Goal: Task Accomplishment & Management: Complete application form

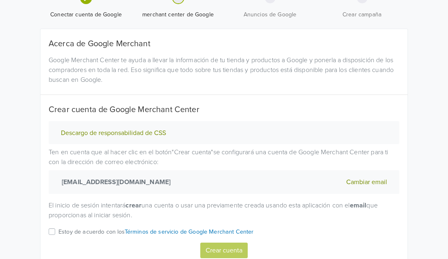
scroll to position [65, 0]
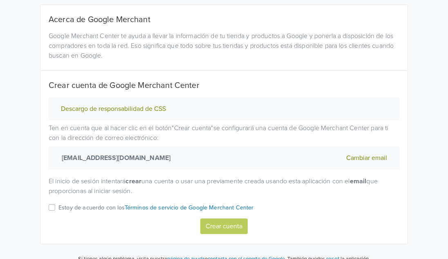
click at [58, 208] on label "Estoy de acuerdo con los Términos de servicio de Google Merchant Center" at bounding box center [155, 210] width 195 height 16
click at [0, 0] on input "Estoy de acuerdo con los Términos de servicio de Google Merchant Center" at bounding box center [0, 0] width 0 height 0
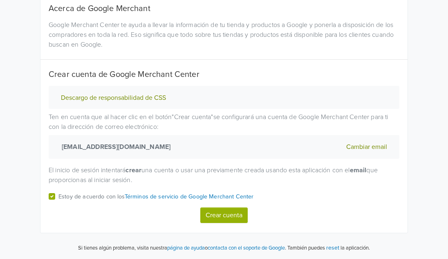
click at [220, 215] on button "Crear cuenta" at bounding box center [223, 215] width 47 height 16
click at [58, 197] on label "Estoy de acuerdo con los Términos de servicio de Google Merchant Center" at bounding box center [155, 199] width 195 height 16
click at [0, 0] on input "Estoy de acuerdo con los Términos de servicio de Google Merchant Center" at bounding box center [0, 0] width 0 height 0
click at [237, 217] on button "Crear cuenta" at bounding box center [223, 215] width 47 height 16
click at [113, 96] on button "Descargo de responsabilidad de CSS" at bounding box center [113, 98] width 110 height 9
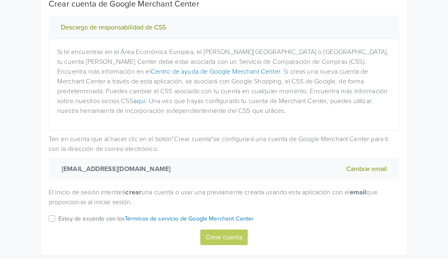
scroll to position [169, 0]
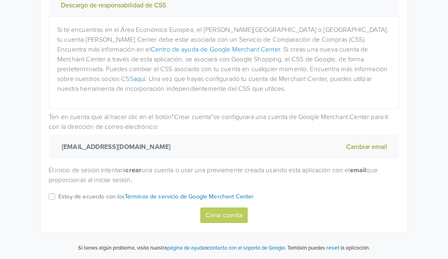
click at [58, 193] on label "Estoy de acuerdo con los Términos de servicio de Google Merchant Center" at bounding box center [155, 199] width 195 height 16
click at [0, 0] on input "Estoy de acuerdo con los Términos de servicio de Google Merchant Center" at bounding box center [0, 0] width 0 height 0
click at [238, 221] on button "Crear cuenta" at bounding box center [223, 215] width 47 height 16
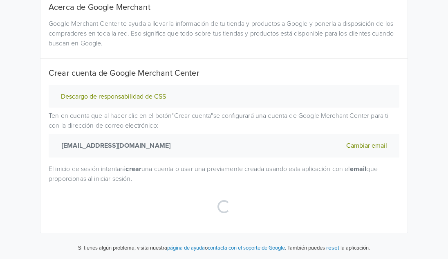
scroll to position [76, 0]
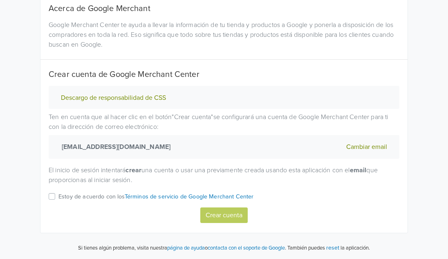
click at [51, 200] on div "Estoy de acuerdo con los Términos de servicio de Google Merchant Center" at bounding box center [224, 199] width 351 height 16
click at [58, 199] on label "Estoy de acuerdo con los Términos de servicio de Google Merchant Center" at bounding box center [155, 199] width 195 height 16
click at [0, 0] on input "Estoy de acuerdo con los Términos de servicio de Google Merchant Center" at bounding box center [0, 0] width 0 height 0
click at [222, 215] on button "Crear cuenta" at bounding box center [223, 215] width 47 height 16
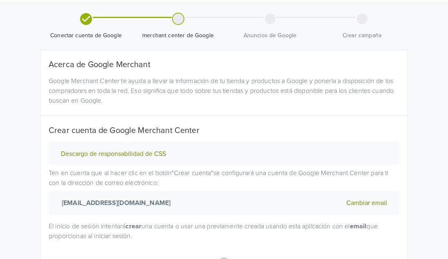
scroll to position [14, 0]
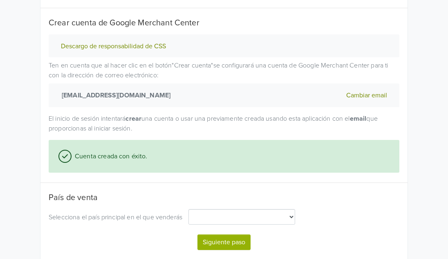
select select "cl"
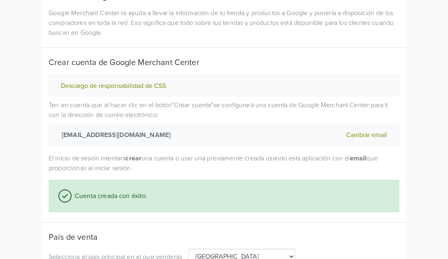
scroll to position [155, 0]
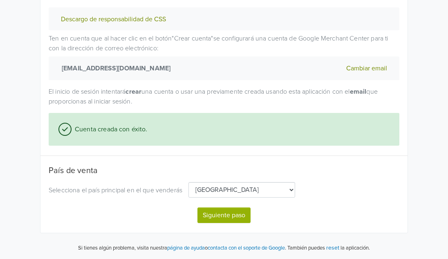
click at [269, 187] on select "Algeria Angola Argentina Australia Austria Bahrain Bangladesh Belarus Belgium B…" at bounding box center [241, 190] width 107 height 16
click at [228, 215] on button "Siguiente paso" at bounding box center [223, 215] width 53 height 16
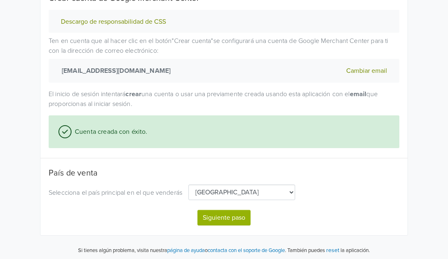
select select "cl"
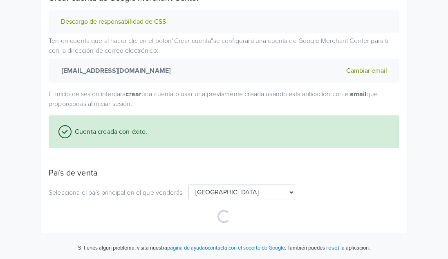
scroll to position [155, 0]
select select "cl"
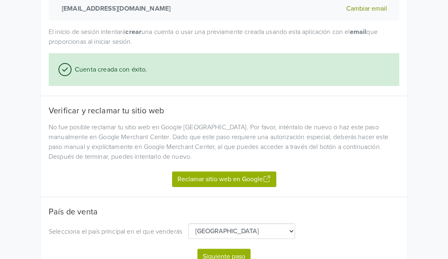
scroll to position [256, 0]
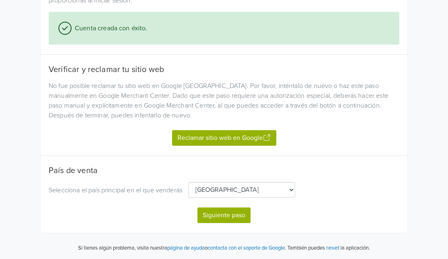
click at [223, 218] on button "Siguiente paso" at bounding box center [223, 215] width 53 height 16
select select "cl"
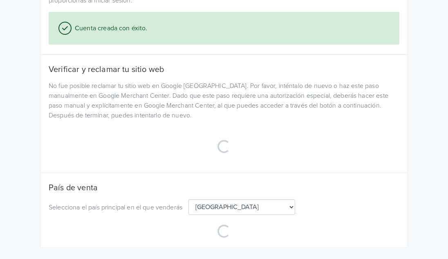
select select "cl"
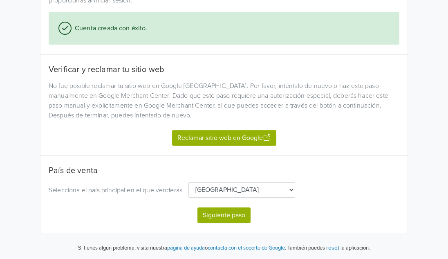
click at [223, 139] on button "Reclamar sitio web en Google" at bounding box center [224, 138] width 104 height 16
click at [236, 219] on button "Siguiente paso" at bounding box center [223, 215] width 53 height 16
select select "cl"
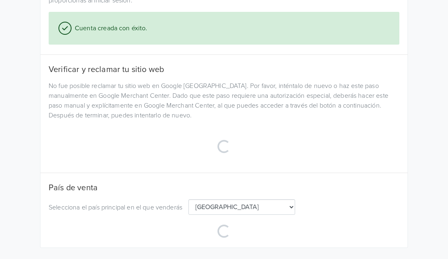
select select "cl"
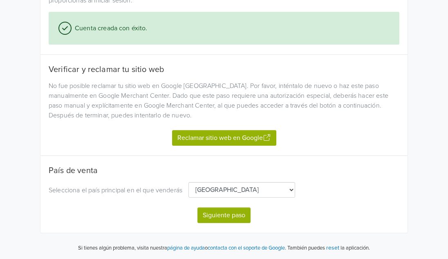
click at [228, 210] on button "Siguiente paso" at bounding box center [223, 215] width 53 height 16
select select "cl"
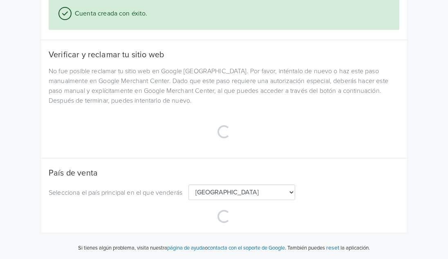
select select "cl"
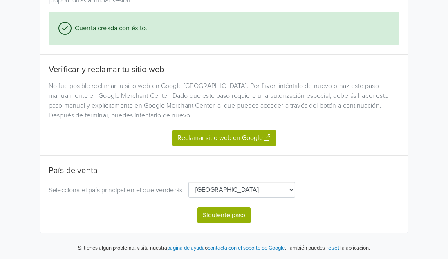
click at [217, 141] on button "Reclamar sitio web en Google" at bounding box center [224, 138] width 104 height 16
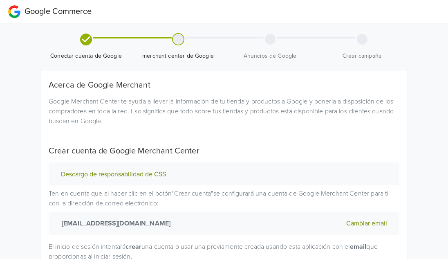
select select "cl"
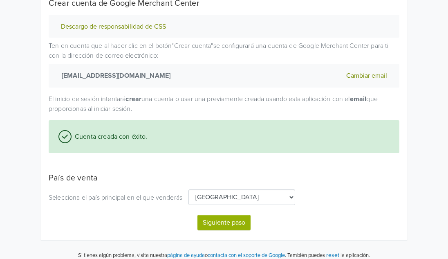
scroll to position [155, 0]
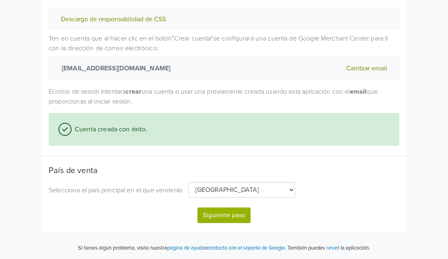
click at [226, 222] on button "Siguiente paso" at bounding box center [223, 215] width 53 height 16
select select "cl"
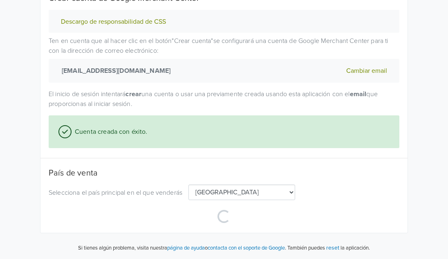
scroll to position [152, 0]
select select "cl"
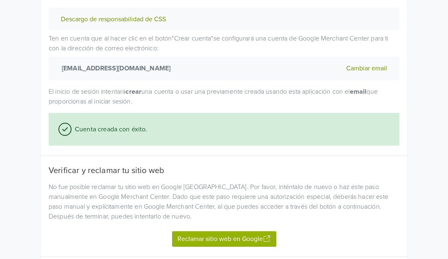
scroll to position [256, 0]
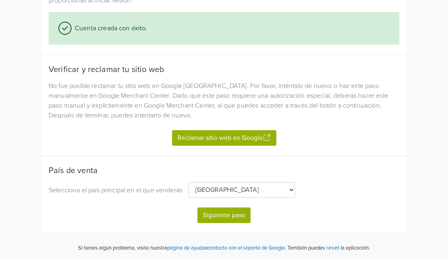
click at [233, 137] on button "Reclamar sitio web en Google" at bounding box center [224, 138] width 104 height 16
click at [217, 217] on button "Siguiente paso" at bounding box center [223, 215] width 53 height 16
select select "cl"
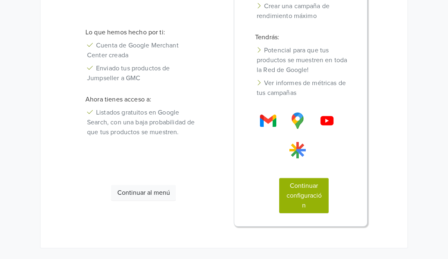
scroll to position [219, 0]
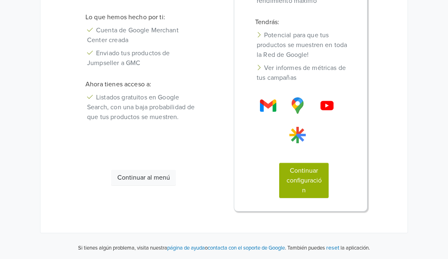
click at [316, 177] on button "Continuar configuración" at bounding box center [303, 180] width 49 height 35
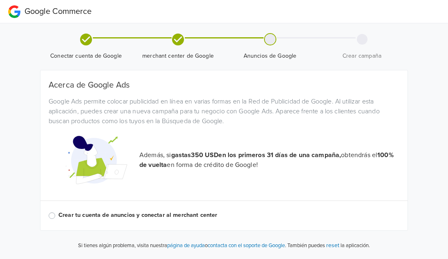
scroll to position [0, 0]
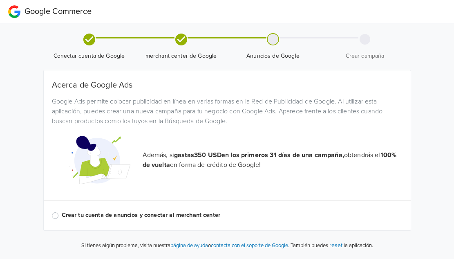
click at [62, 215] on label "Crear tu cuenta de anuncios y conectar al merchant center" at bounding box center [232, 214] width 341 height 9
click at [0, 0] on input "Crear tu cuenta de anuncios y conectar al merchant center" at bounding box center [0, 0] width 0 height 0
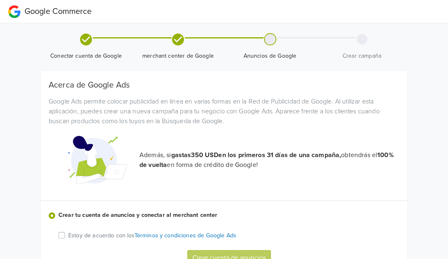
click at [68, 236] on label "Estoy de acuerdo con los Términos y condiciones de Google Ads" at bounding box center [152, 234] width 168 height 9
click at [0, 0] on input "Estoy de acuerdo con los Términos y condiciones de Google Ads" at bounding box center [0, 0] width 0 height 0
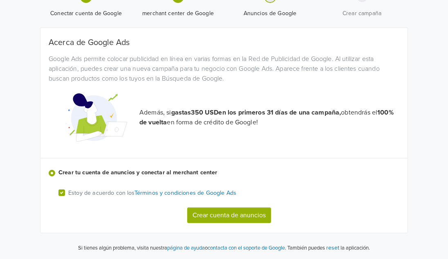
click at [245, 217] on button "Crear cuenta de anuncios" at bounding box center [229, 215] width 84 height 16
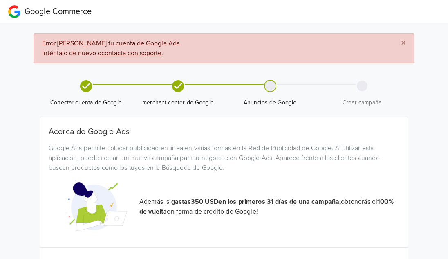
scroll to position [89, 0]
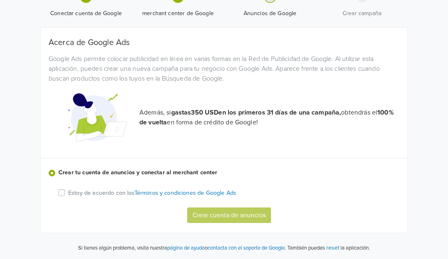
click at [68, 195] on label "Estoy de acuerdo con los Términos y condiciones de Google Ads" at bounding box center [152, 192] width 168 height 9
click at [0, 0] on input "Estoy de acuerdo con los Términos y condiciones de Google Ads" at bounding box center [0, 0] width 0 height 0
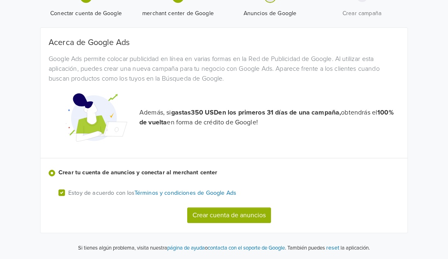
click at [230, 217] on button "Crear cuenta de anuncios" at bounding box center [229, 215] width 84 height 16
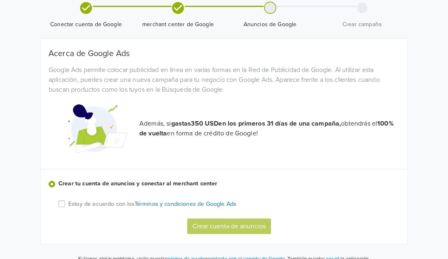
scroll to position [78, 0]
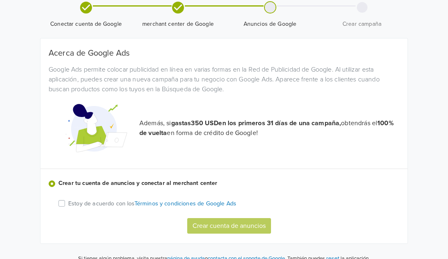
click at [68, 204] on label "Estoy de acuerdo con los Términos y condiciones de Google Ads" at bounding box center [152, 202] width 168 height 9
click at [0, 0] on input "Estoy de acuerdo con los Términos y condiciones de Google Ads" at bounding box center [0, 0] width 0 height 0
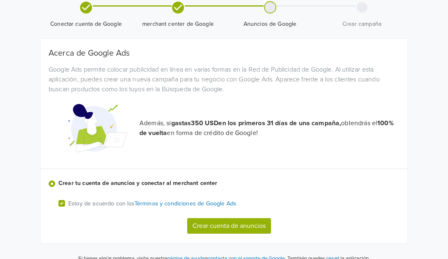
scroll to position [89, 0]
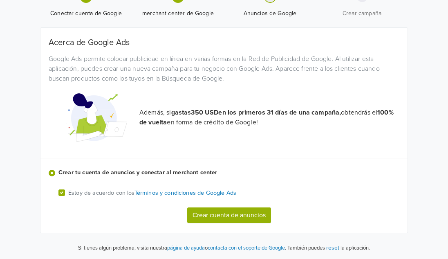
click at [228, 224] on div "Acerca de Google Ads Google Ads permite colocar publicidad en línea en varias f…" at bounding box center [223, 130] width 367 height 205
click at [226, 217] on button "Crear cuenta de anuncios" at bounding box center [229, 215] width 84 height 16
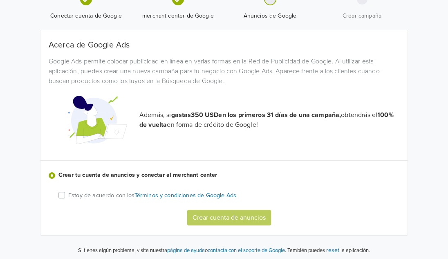
scroll to position [0, 0]
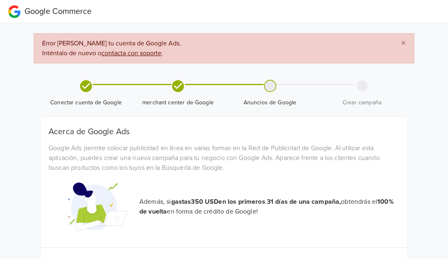
click at [132, 54] on u "contacta con soporte" at bounding box center [131, 53] width 60 height 8
click at [402, 40] on span "×" at bounding box center [403, 43] width 5 height 12
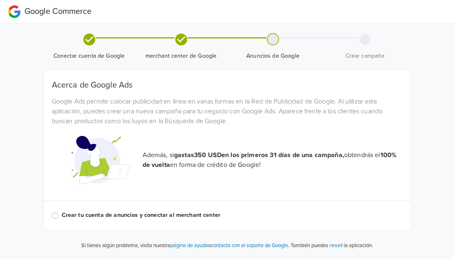
click at [156, 213] on label "Crear tu cuenta de anuncios y conectar al merchant center" at bounding box center [232, 214] width 341 height 9
click at [0, 0] on input "Crear tu cuenta de anuncios y conectar al merchant center" at bounding box center [0, 0] width 0 height 0
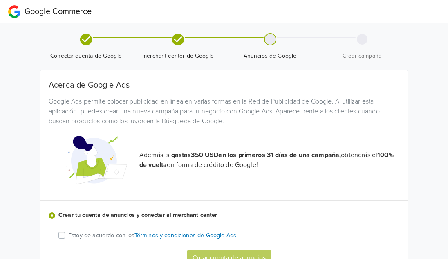
scroll to position [43, 0]
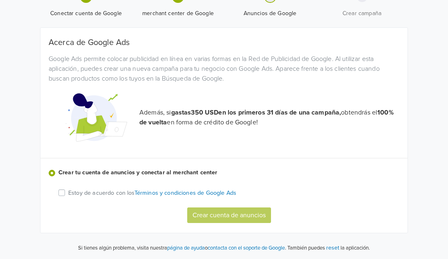
click at [68, 195] on label "Estoy de acuerdo con los Términos y condiciones de Google Ads" at bounding box center [152, 192] width 168 height 9
click at [0, 0] on input "Estoy de acuerdo con los Términos y condiciones de Google Ads" at bounding box center [0, 0] width 0 height 0
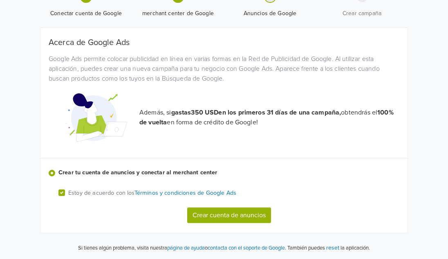
click at [242, 215] on button "Crear cuenta de anuncios" at bounding box center [229, 215] width 84 height 16
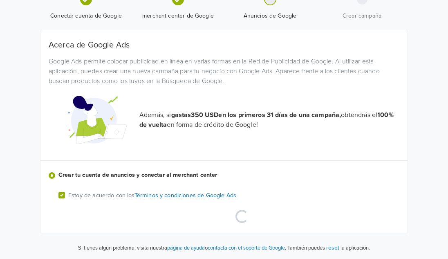
scroll to position [0, 0]
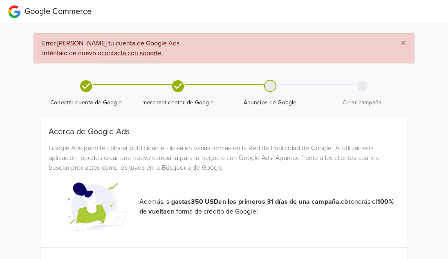
click at [403, 40] on span "×" at bounding box center [403, 43] width 5 height 12
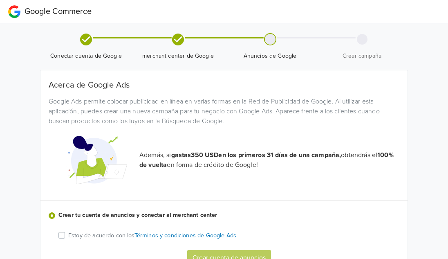
click at [269, 39] on div at bounding box center [270, 39] width 11 height 11
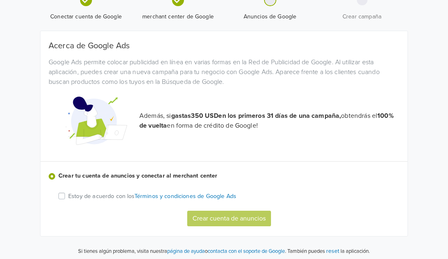
scroll to position [43, 0]
